Goal: Task Accomplishment & Management: Use online tool/utility

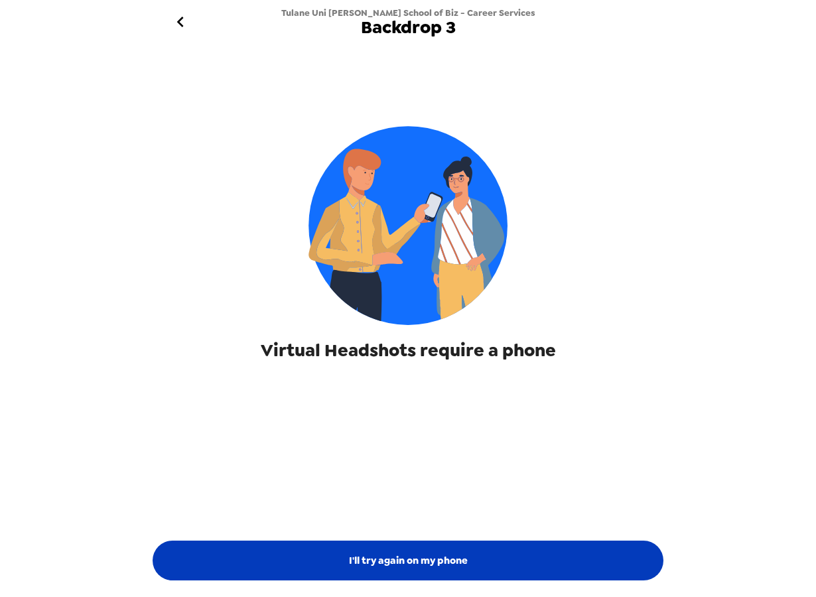
click at [409, 551] on button "I'll try again on my phone" at bounding box center [408, 561] width 511 height 40
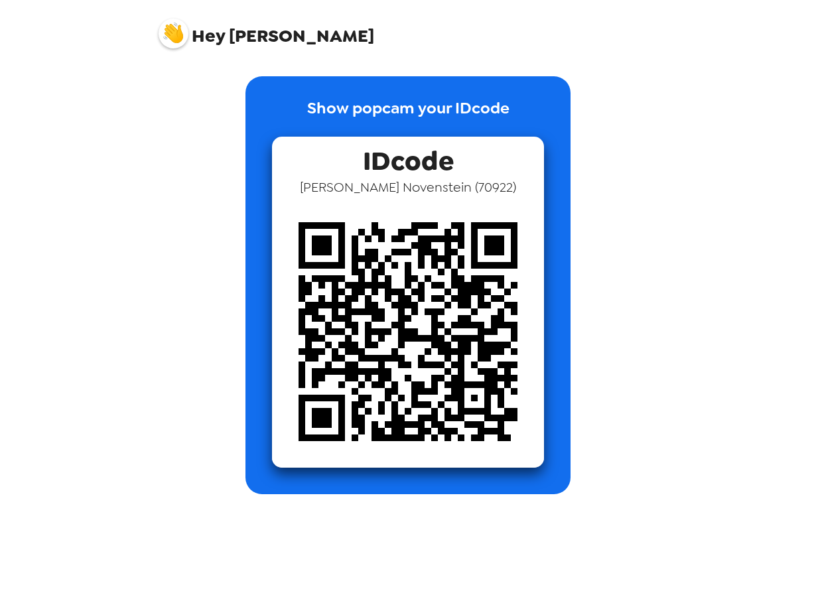
click at [166, 37] on img at bounding box center [174, 34] width 30 height 30
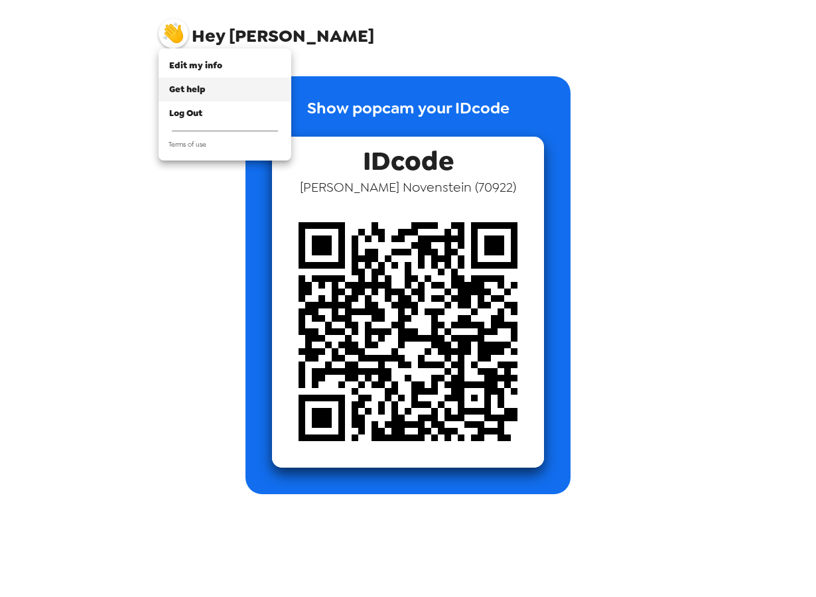
click at [200, 92] on span "Get help" at bounding box center [187, 89] width 36 height 11
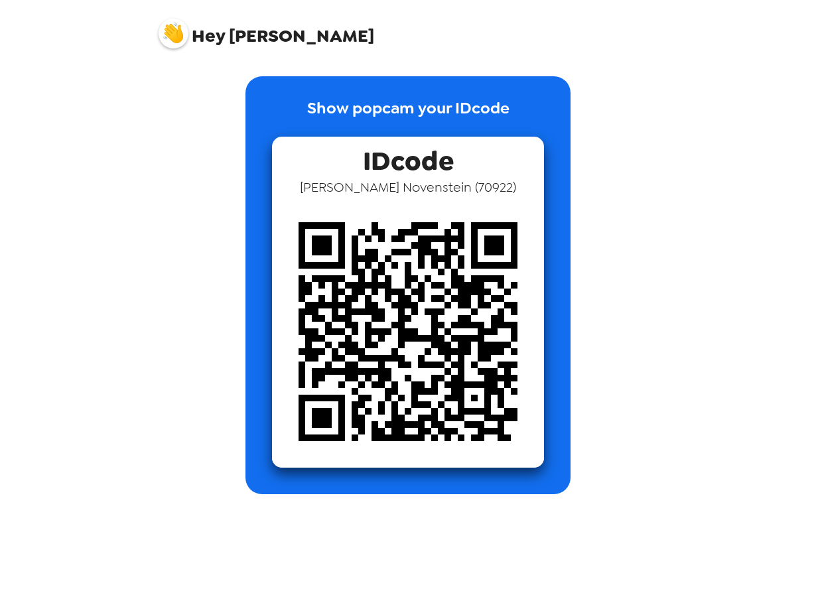
click at [163, 25] on img at bounding box center [174, 34] width 30 height 30
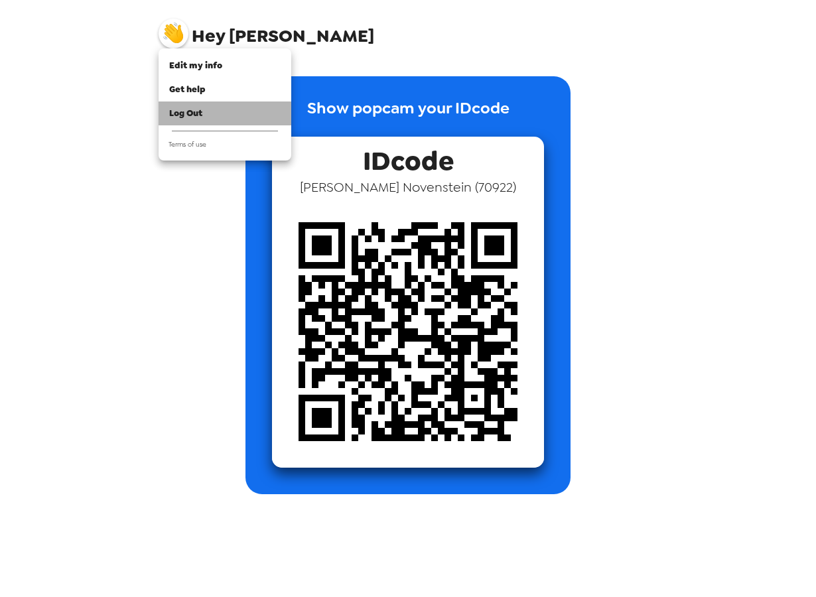
click at [201, 109] on span "Log Out" at bounding box center [185, 112] width 33 height 11
